Goal: Feedback & Contribution: Submit feedback/report problem

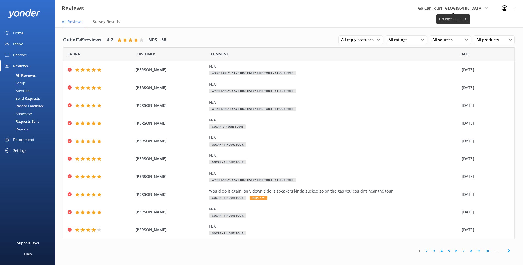
click at [468, 10] on span "Go Car Tours [GEOGRAPHIC_DATA]" at bounding box center [450, 7] width 65 height 5
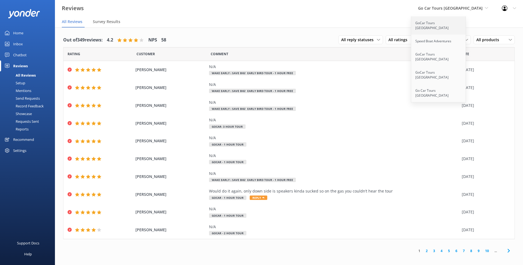
click at [449, 21] on link "GoCar Tours [GEOGRAPHIC_DATA]" at bounding box center [438, 25] width 55 height 18
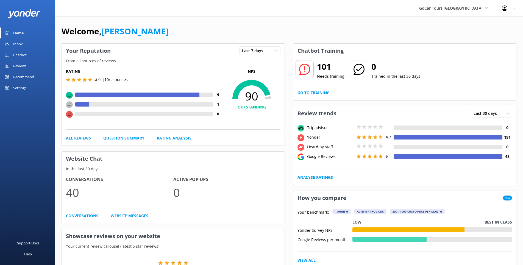
click at [27, 66] on link "Reviews" at bounding box center [27, 65] width 55 height 11
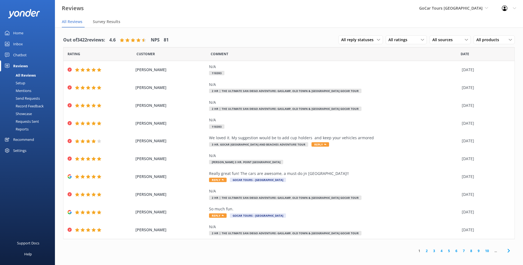
click at [31, 99] on div "Send Requests" at bounding box center [21, 98] width 37 height 8
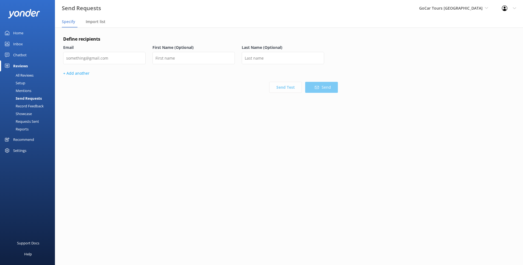
click at [22, 122] on div "Requests Sent" at bounding box center [21, 121] width 36 height 8
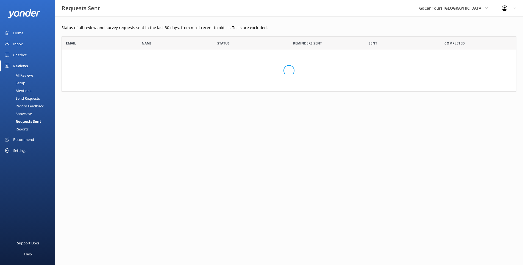
scroll to position [152, 455]
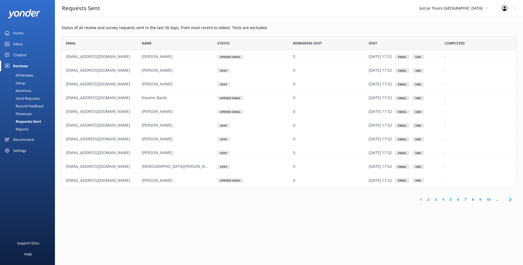
click at [19, 149] on div "Settings" at bounding box center [19, 150] width 13 height 11
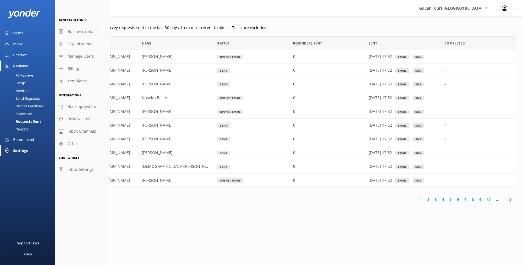
click at [27, 99] on div "Send Requests" at bounding box center [21, 98] width 37 height 8
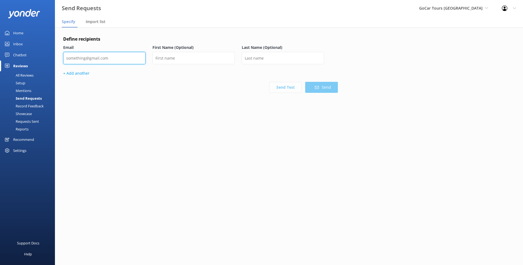
click at [113, 58] on input "email" at bounding box center [104, 58] width 82 height 12
click at [91, 21] on span "Import list" at bounding box center [96, 21] width 20 height 5
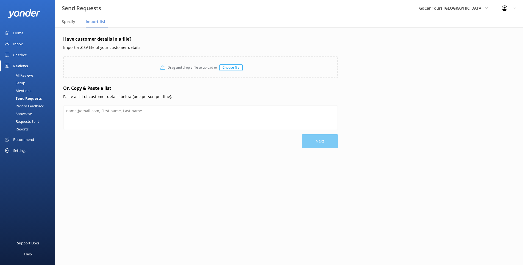
click at [22, 34] on div "Home" at bounding box center [18, 32] width 10 height 11
